Goal: Information Seeking & Learning: Learn about a topic

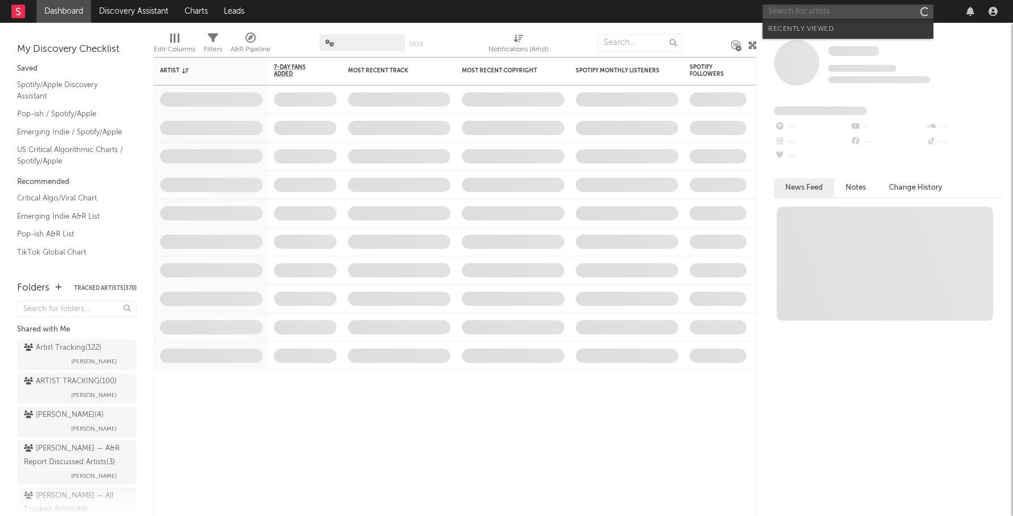
click at [818, 6] on input "text" at bounding box center [848, 12] width 171 height 14
type input "z"
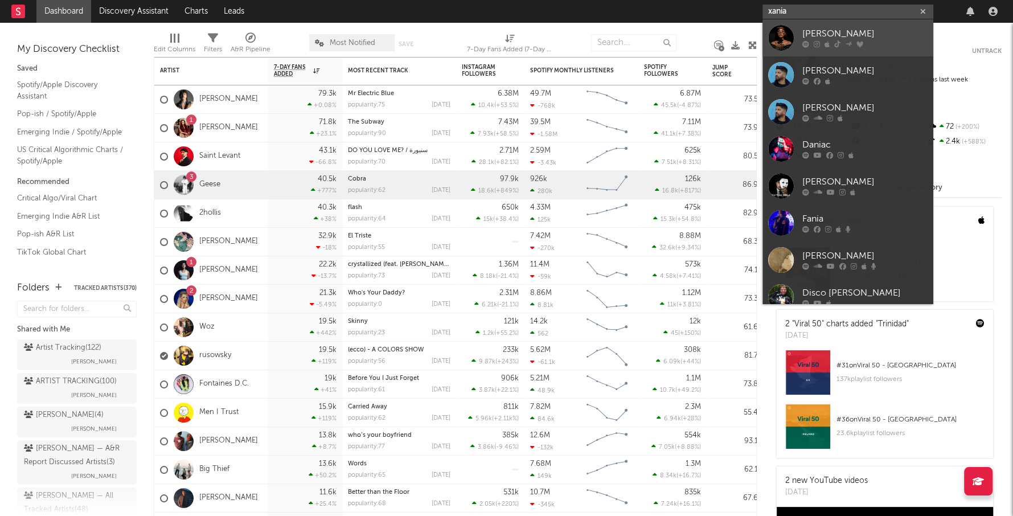
type input "xania"
click at [831, 24] on link "[PERSON_NAME]" at bounding box center [848, 37] width 171 height 37
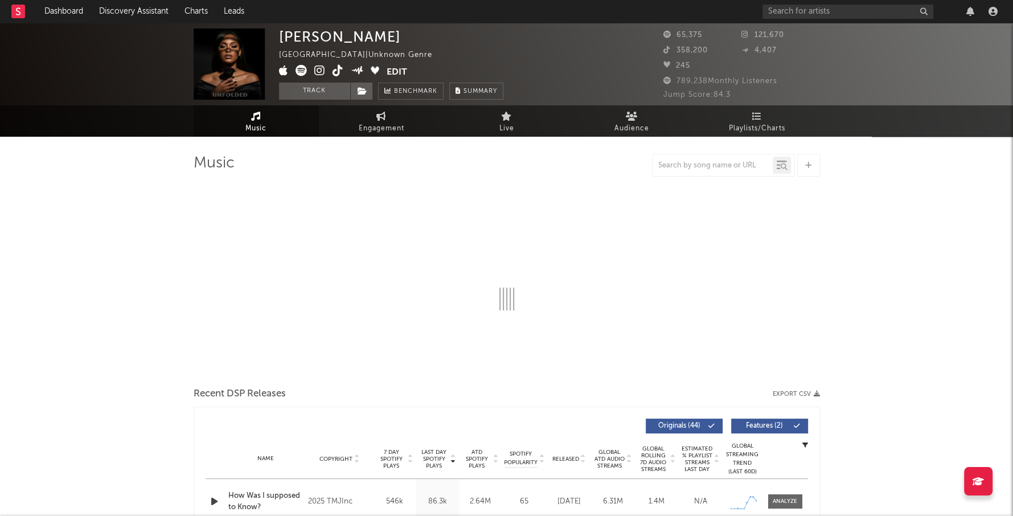
select select "1w"
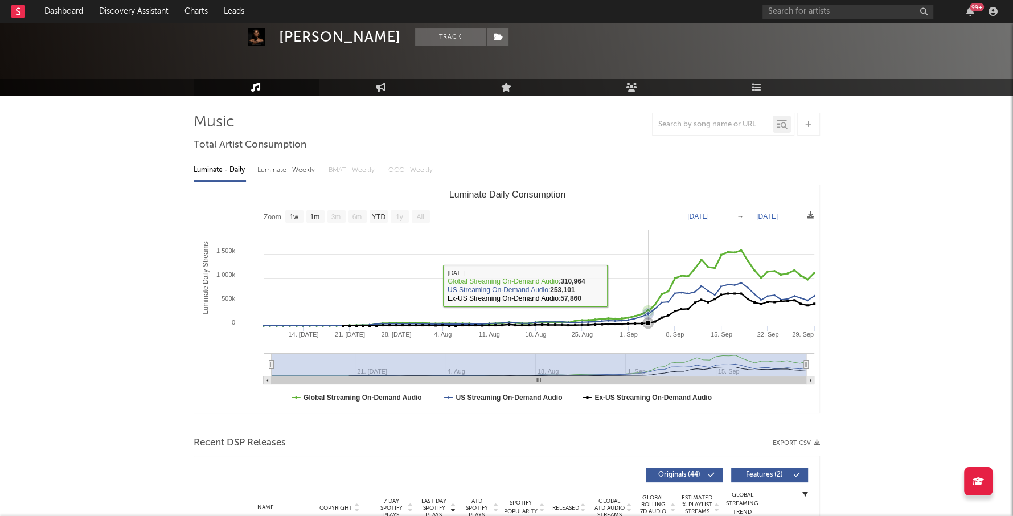
scroll to position [40, 0]
